Goal: Check status: Check status

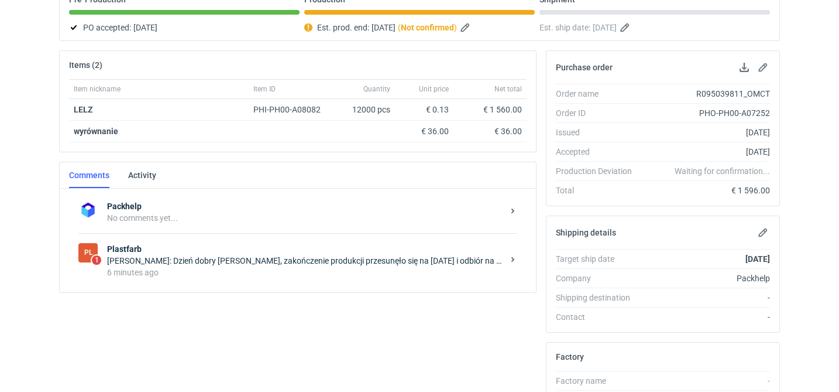
scroll to position [129, 0]
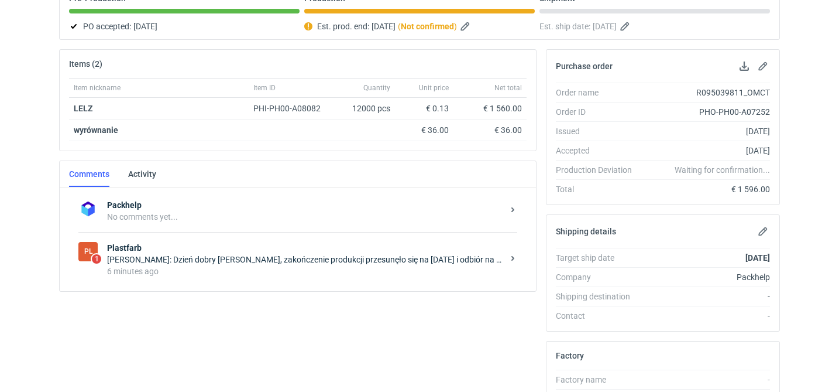
click at [352, 260] on div "Piotr Bożek: Dzień dobry Panie Macieju, zakończenie produkcji przesunęło się na…" at bounding box center [305, 259] width 396 height 12
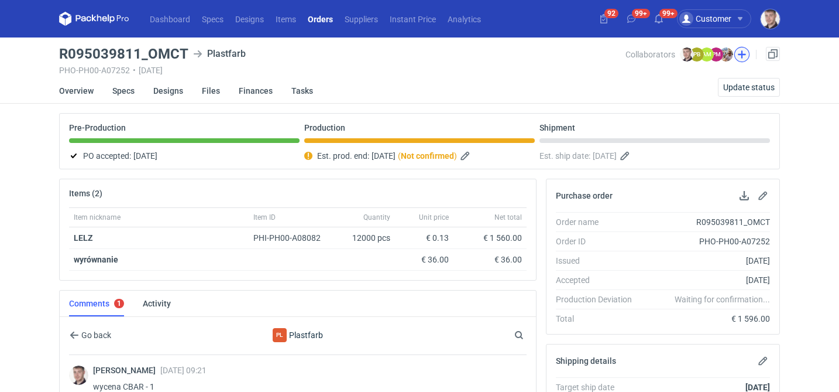
click at [748, 52] on button "button" at bounding box center [742, 54] width 15 height 15
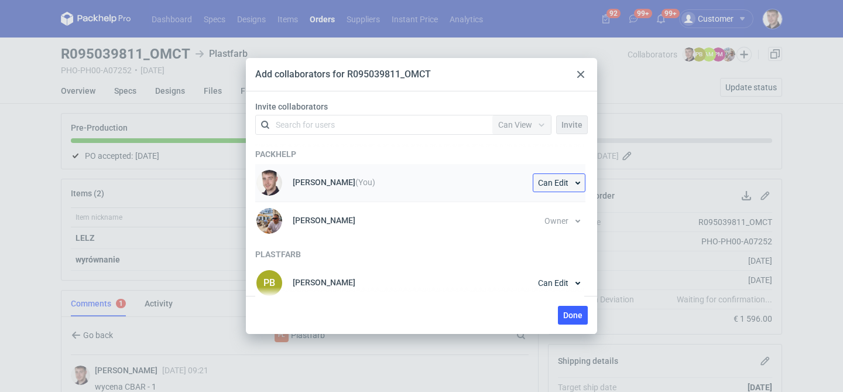
click at [567, 179] on button "Can Edit" at bounding box center [559, 182] width 53 height 19
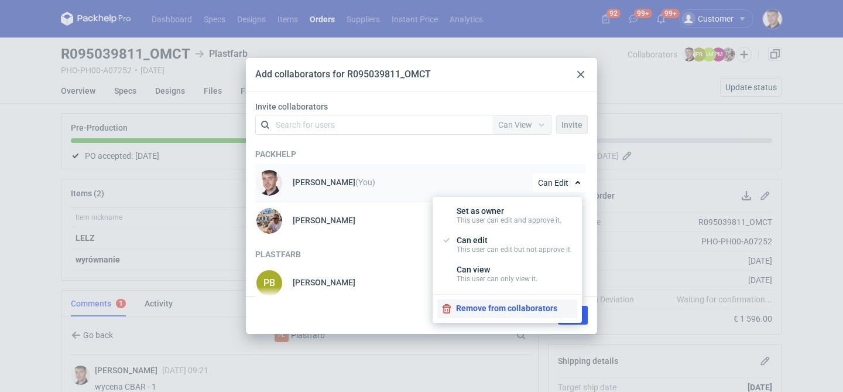
click at [482, 305] on button "Remove from collaborators" at bounding box center [507, 308] width 140 height 19
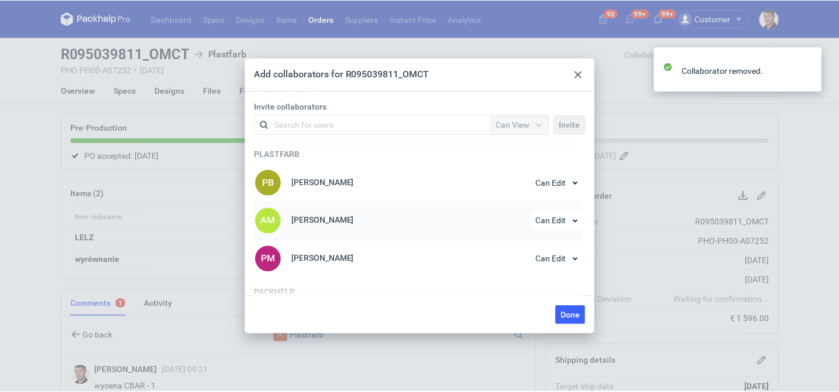
scroll to position [43, 0]
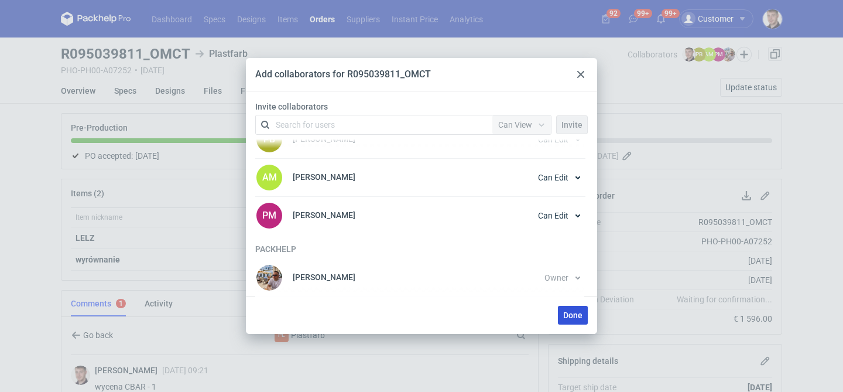
click at [568, 312] on span "Done" at bounding box center [572, 315] width 19 height 8
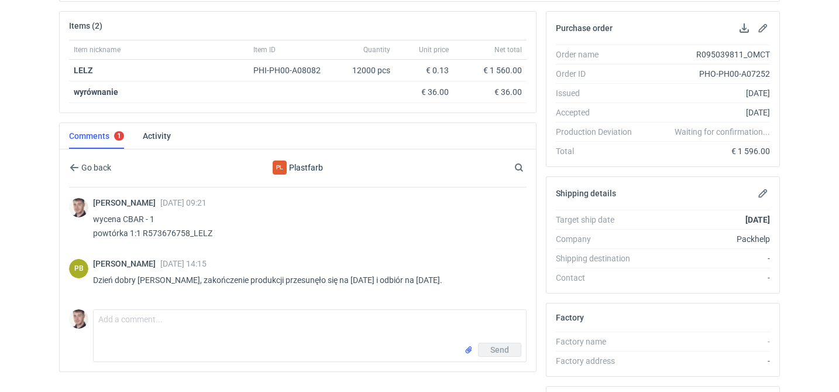
scroll to position [145, 0]
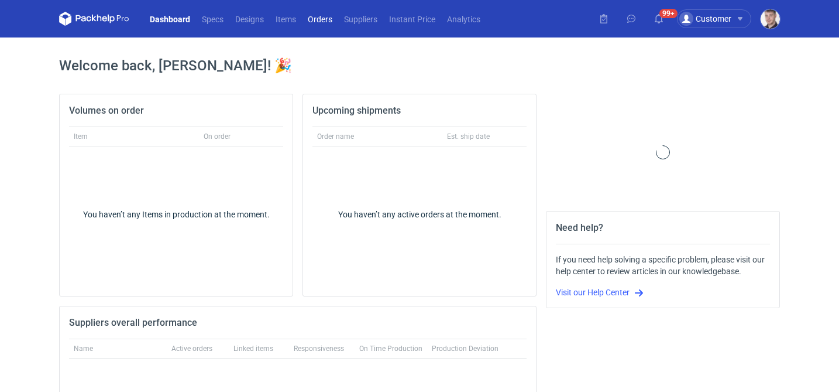
click at [328, 16] on link "Orders" at bounding box center [320, 19] width 36 height 14
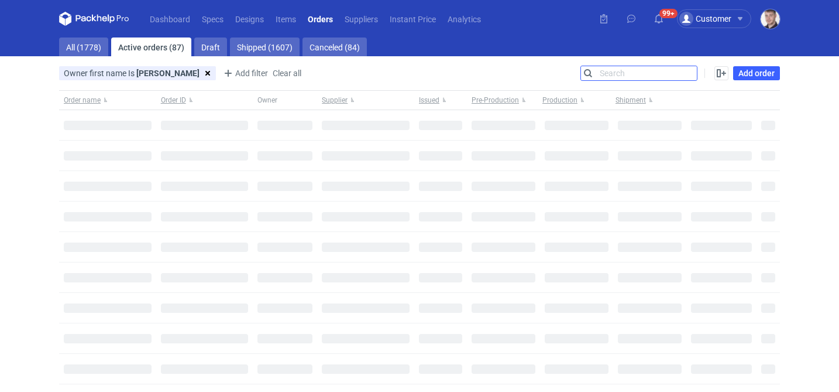
click at [685, 68] on input "Search" at bounding box center [639, 73] width 116 height 14
paste input "R074936319"
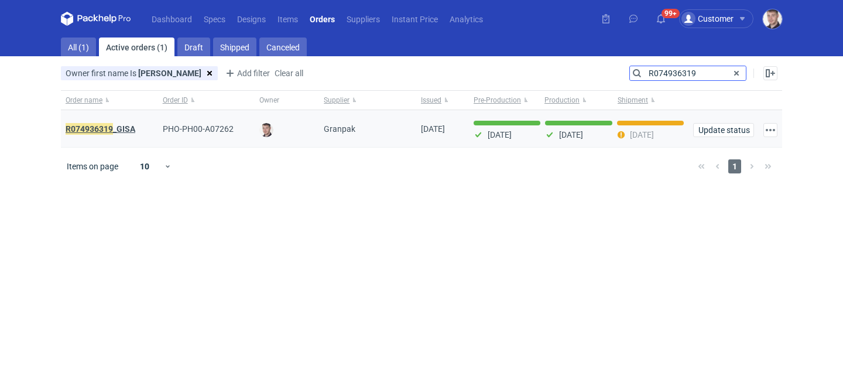
type input "R074936319"
click at [121, 128] on strong "R074936319 _GISA" at bounding box center [101, 128] width 70 height 13
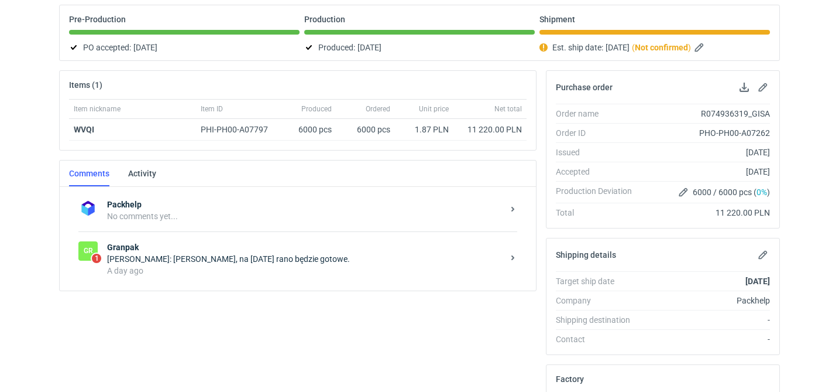
scroll to position [119, 0]
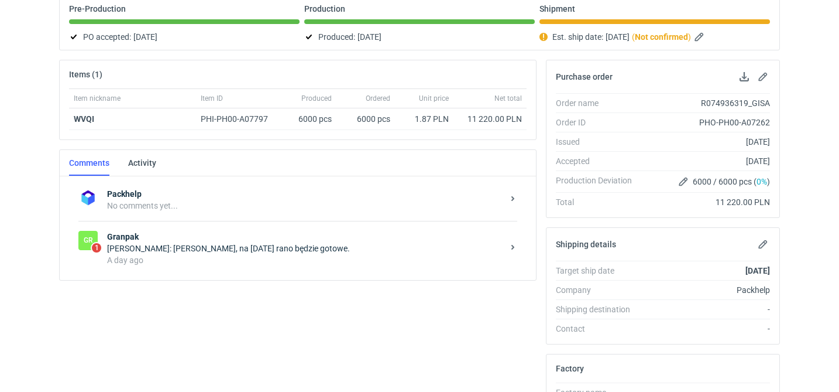
click at [255, 248] on div "[PERSON_NAME]: [PERSON_NAME], na [DATE] rano będzie gotowe." at bounding box center [305, 248] width 396 height 12
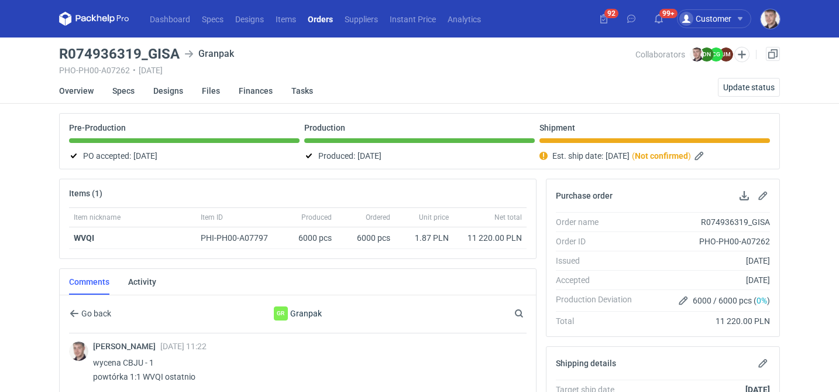
click at [325, 24] on link "Orders" at bounding box center [320, 19] width 37 height 14
